Goal: Information Seeking & Learning: Learn about a topic

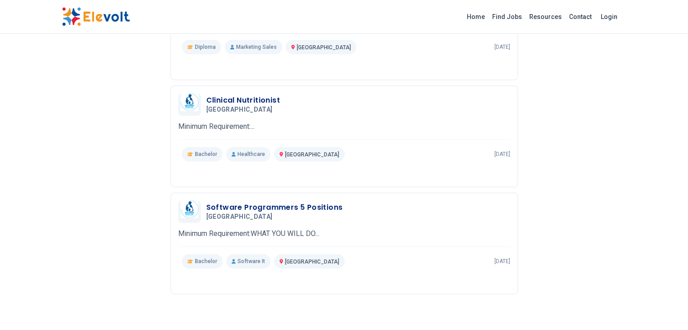
scroll to position [362, 0]
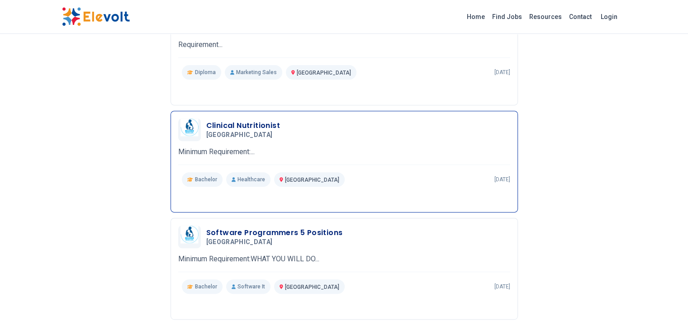
click at [383, 149] on p "Minimum Requirement:..." at bounding box center [344, 152] width 332 height 11
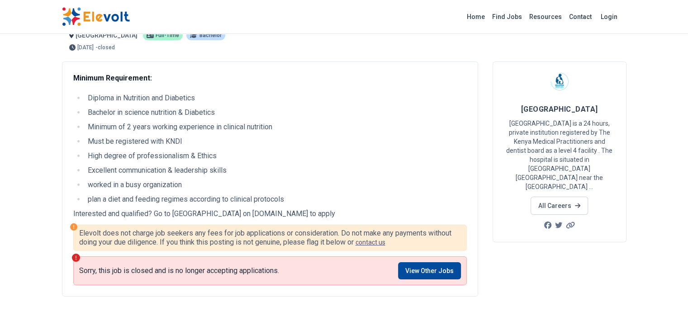
scroll to position [45, 0]
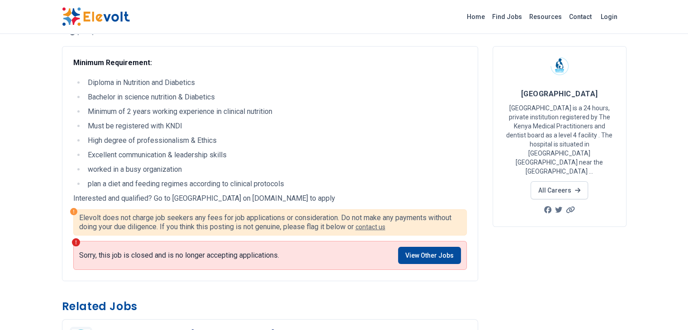
click at [261, 197] on p "Interested and qualified? Go to [GEOGRAPHIC_DATA] on [DOMAIN_NAME] to apply" at bounding box center [269, 198] width 393 height 11
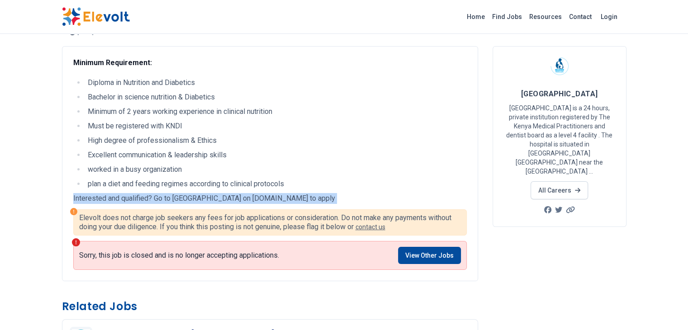
click at [261, 197] on p "Interested and qualified? Go to [GEOGRAPHIC_DATA] on [DOMAIN_NAME] to apply" at bounding box center [269, 198] width 393 height 11
click at [267, 199] on p "Interested and qualified? Go to [GEOGRAPHIC_DATA] on [DOMAIN_NAME] to apply" at bounding box center [269, 198] width 393 height 11
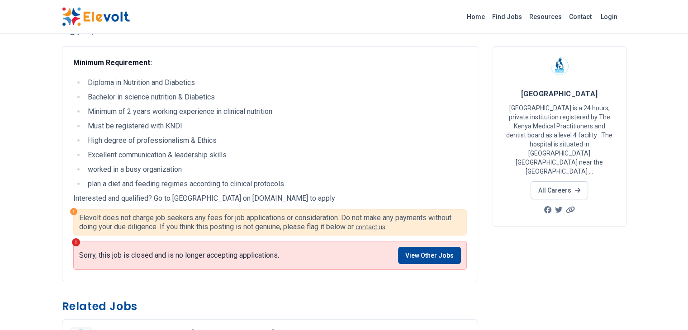
drag, startPoint x: 271, startPoint y: 199, endPoint x: 189, endPoint y: 198, distance: 82.8
click at [189, 198] on p "Interested and qualified? Go to [GEOGRAPHIC_DATA] on [DOMAIN_NAME] to apply" at bounding box center [269, 198] width 393 height 11
copy p "[DOMAIN_NAME]"
click at [62, 24] on img at bounding box center [96, 16] width 68 height 19
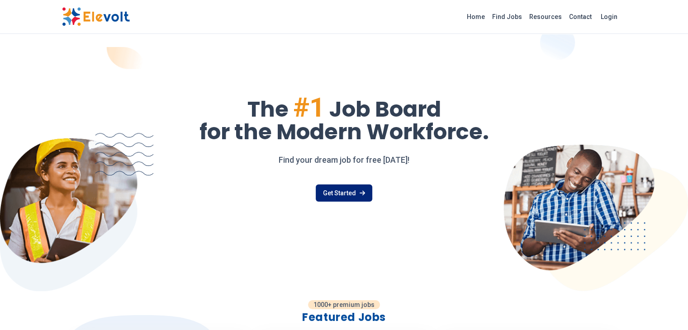
click at [352, 201] on link "Get Started" at bounding box center [344, 192] width 57 height 17
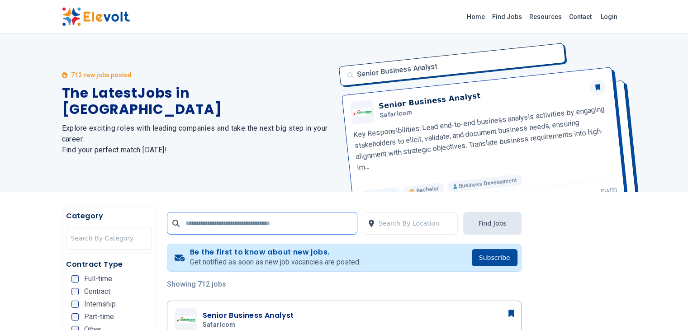
click at [193, 222] on input "text" at bounding box center [262, 223] width 190 height 23
type input "**********"
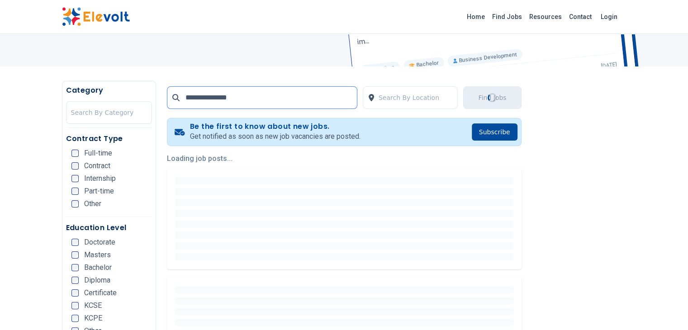
scroll to position [136, 0]
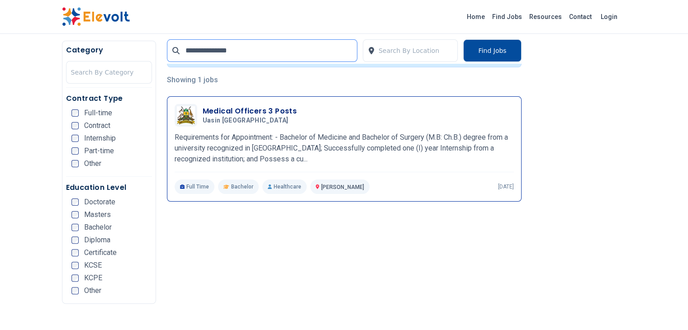
scroll to position [181, 0]
